Goal: Check status

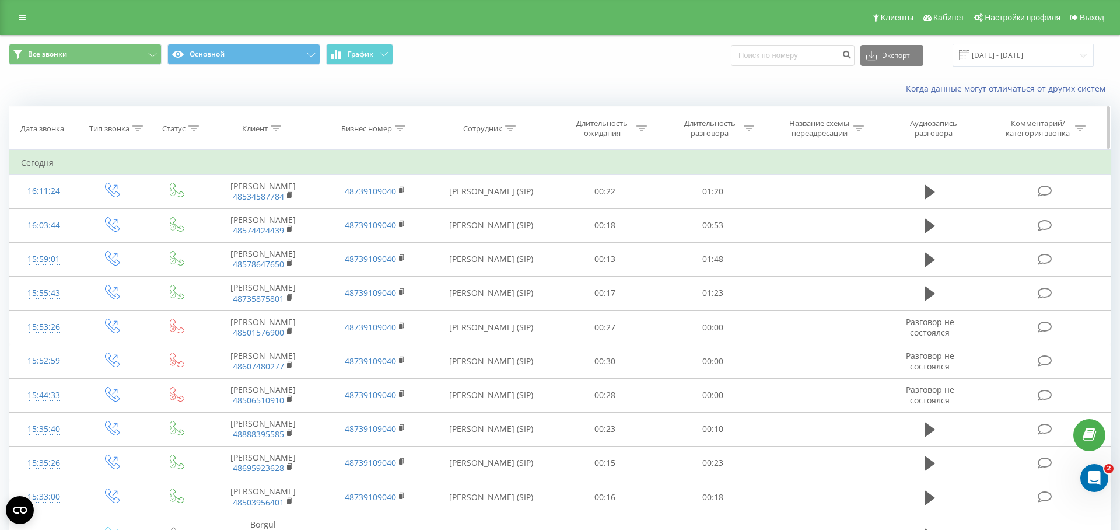
click at [175, 133] on div "Статус" at bounding box center [173, 129] width 23 height 10
click at [176, 213] on div "Введите значение" at bounding box center [170, 212] width 83 height 9
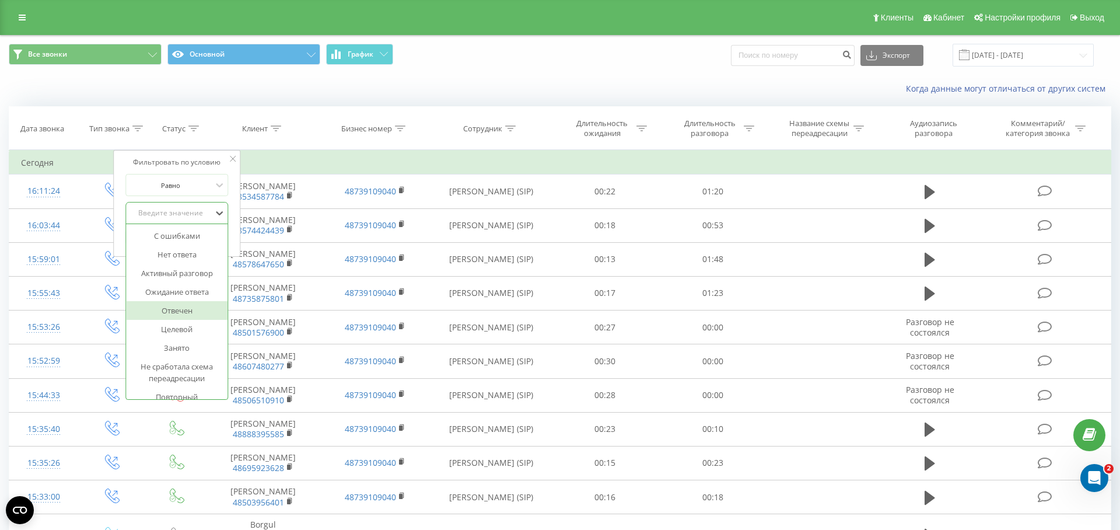
click at [169, 307] on div "Отвечен" at bounding box center [176, 310] width 101 height 19
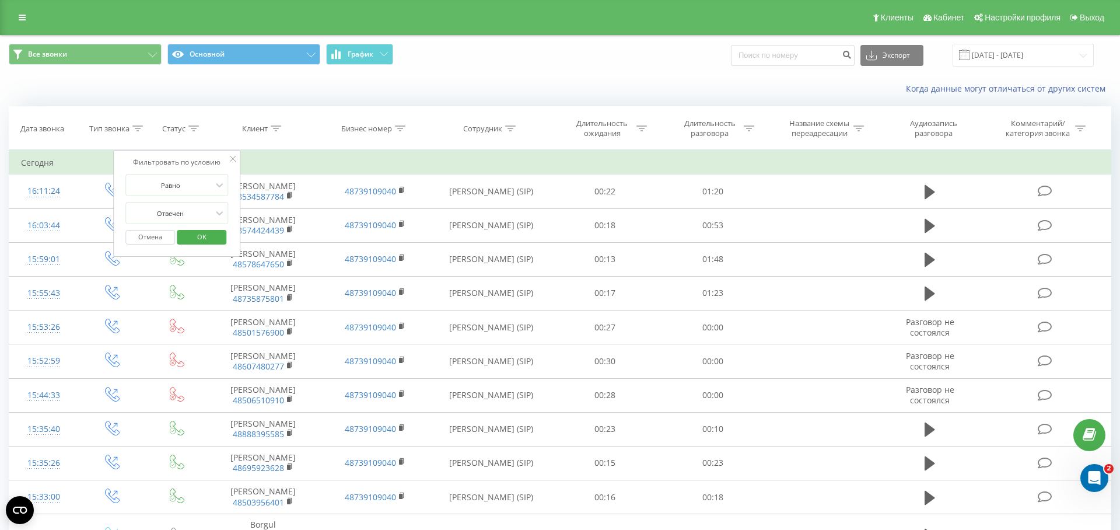
click at [191, 236] on span "OK" at bounding box center [201, 236] width 33 height 18
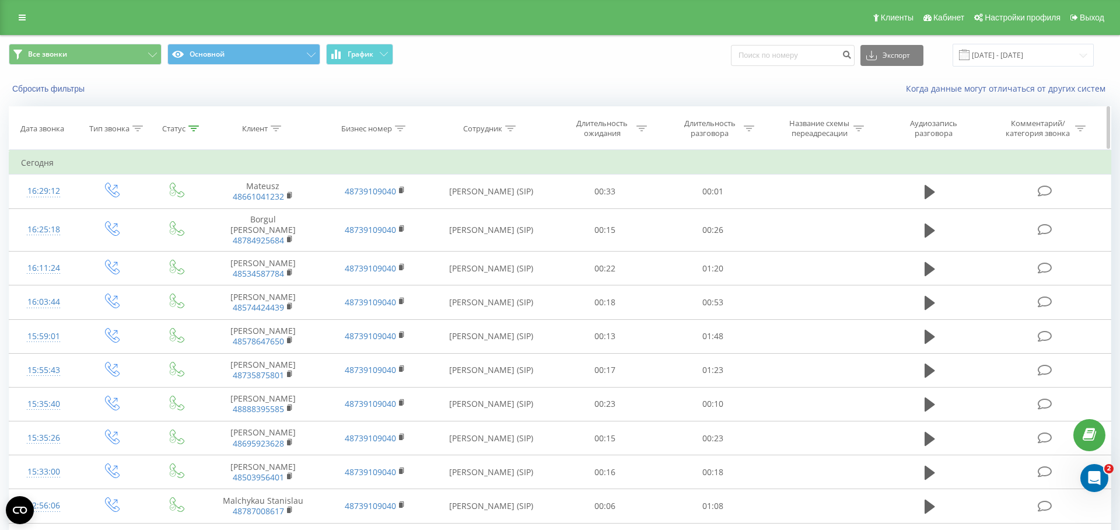
click at [181, 128] on div "Статус" at bounding box center [173, 129] width 23 height 10
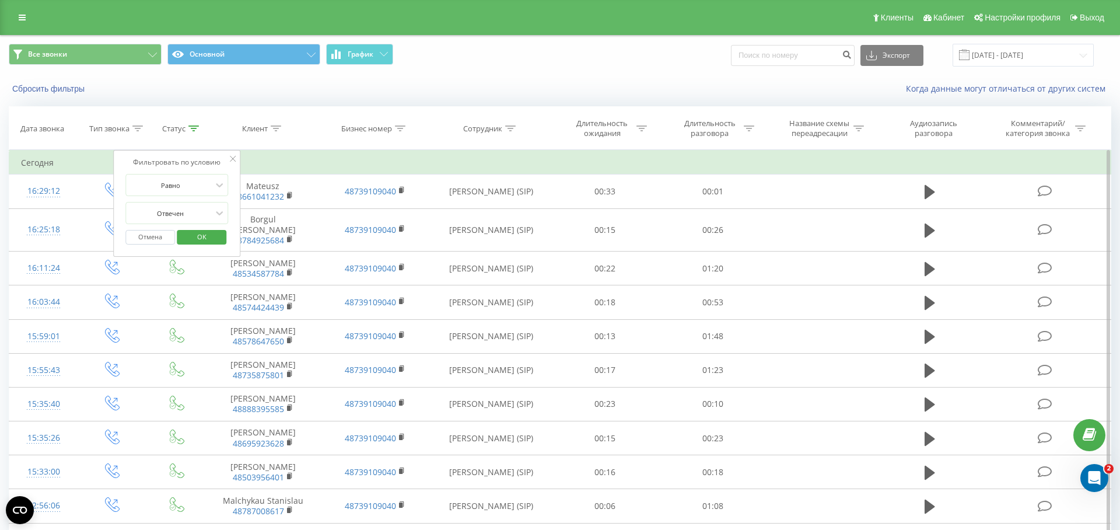
click at [157, 238] on button "Отмена" at bounding box center [150, 237] width 50 height 15
